Goal: Find specific page/section: Find specific page/section

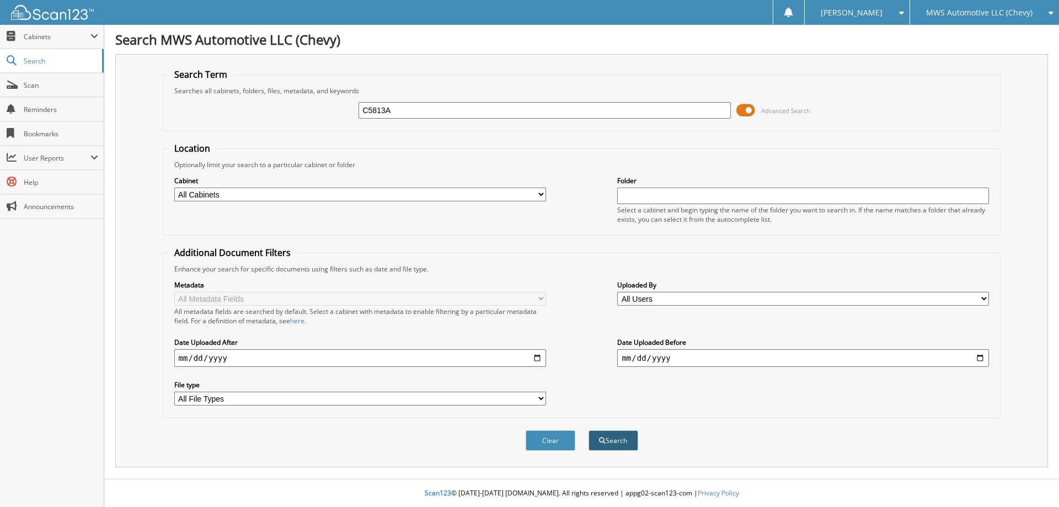
type input "C5813A"
click at [620, 439] on button "Search" at bounding box center [614, 440] width 50 height 20
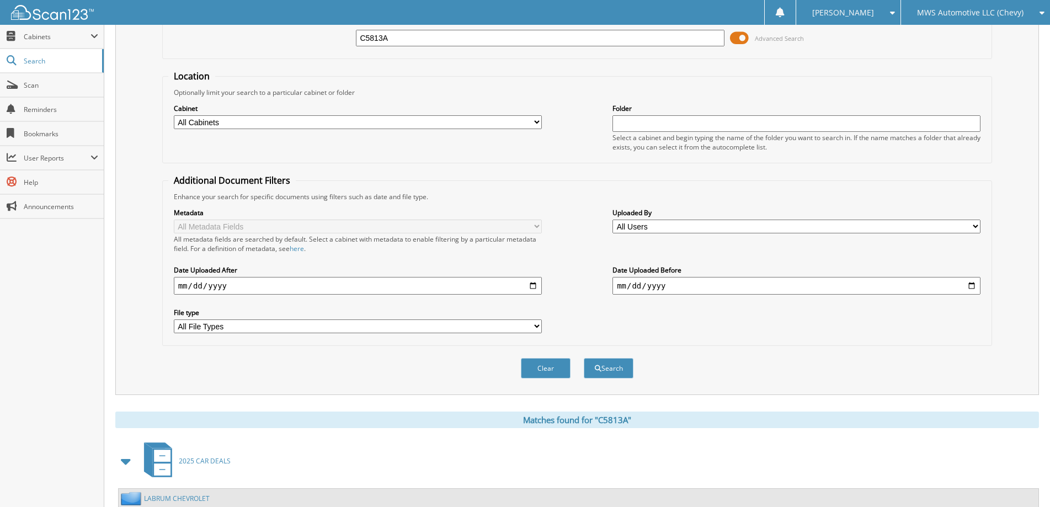
scroll to position [171, 0]
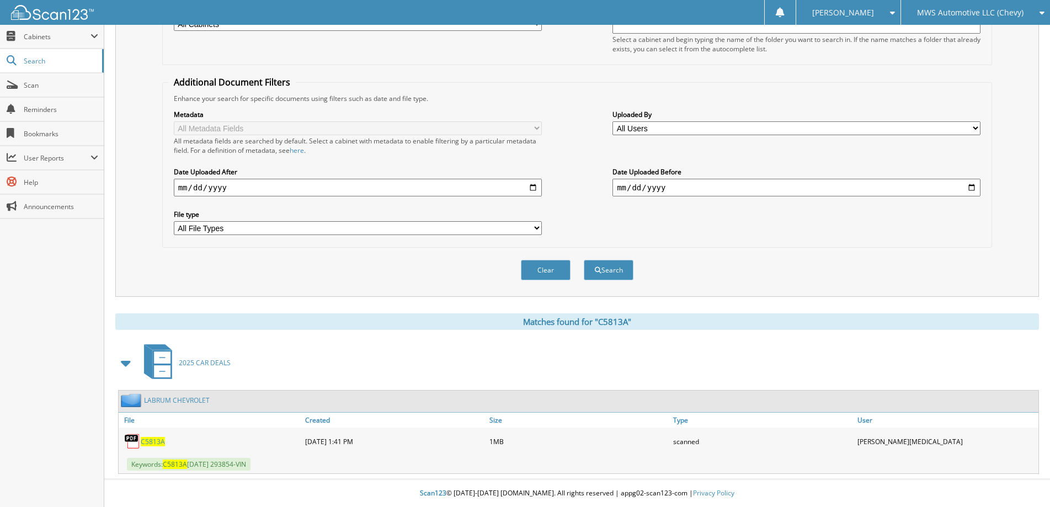
click at [153, 447] on div "C5813A" at bounding box center [211, 441] width 184 height 22
click at [153, 442] on span "C5813A" at bounding box center [153, 441] width 24 height 9
